Goal: Navigation & Orientation: Find specific page/section

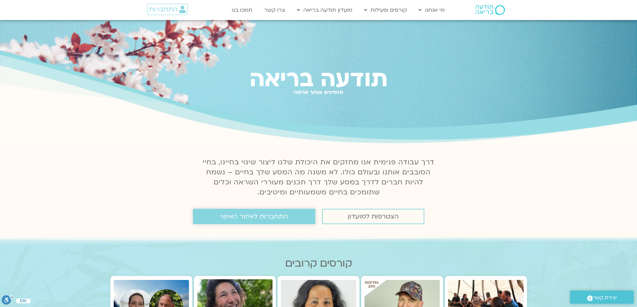
click at [253, 220] on span "התחברות לאיזור האישי" at bounding box center [254, 216] width 68 height 7
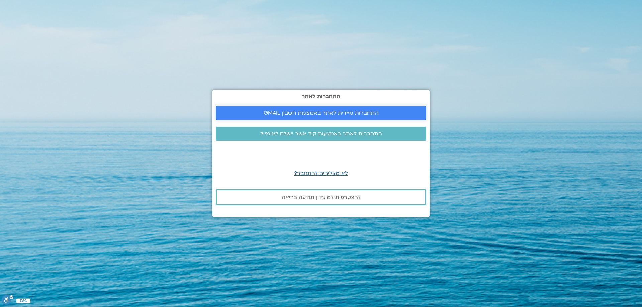
click at [325, 115] on span "התחברות מיידית לאתר באמצעות חשבון GMAIL" at bounding box center [321, 113] width 115 height 6
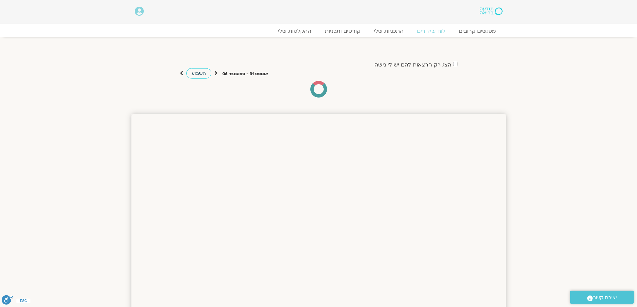
click at [197, 73] on span "השבוע" at bounding box center [199, 73] width 14 height 6
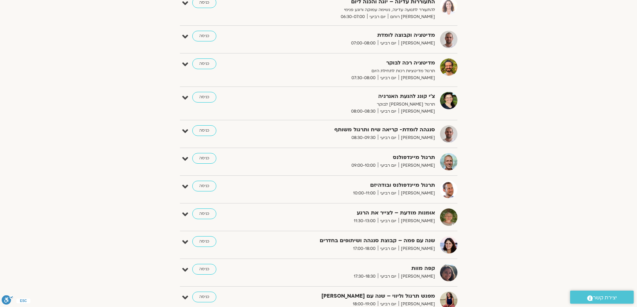
scroll to position [134, 0]
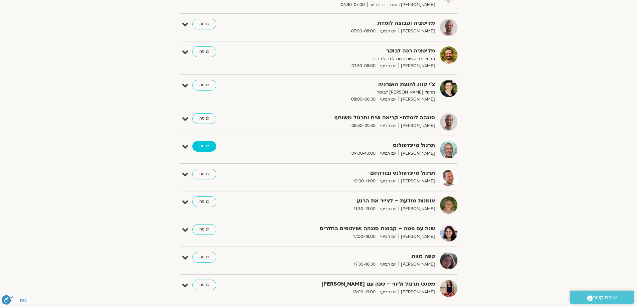
click at [206, 144] on link "כניסה" at bounding box center [204, 146] width 24 height 11
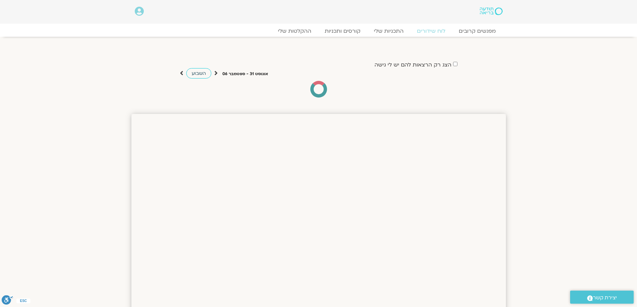
click at [198, 76] on span "השבוע" at bounding box center [199, 73] width 14 height 6
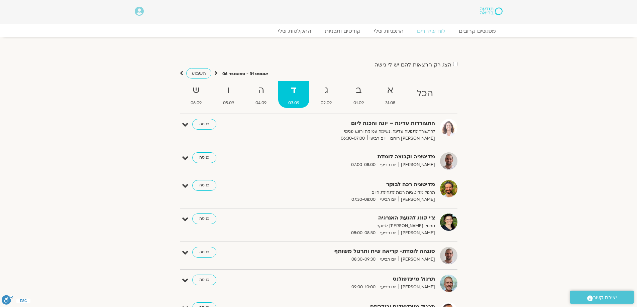
click at [235, 50] on div "הצג רק הרצאות להם יש לי גישה אוגוסט 31 - ספטמבר 06 השבוע להציג אירועים שפתוחים …" at bounding box center [318, 313] width 381 height 540
drag, startPoint x: 166, startPoint y: -6, endPoint x: 170, endPoint y: -1, distance: 6.0
